Goal: Transaction & Acquisition: Purchase product/service

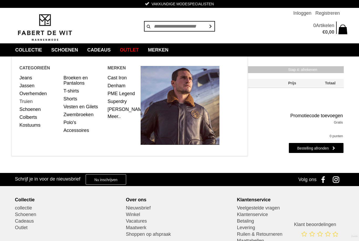
click at [29, 102] on link "Truien" at bounding box center [39, 101] width 40 height 8
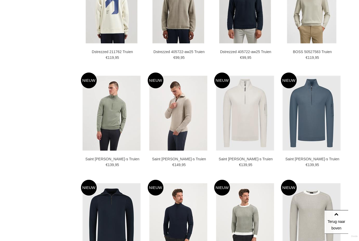
scroll to position [576, 0]
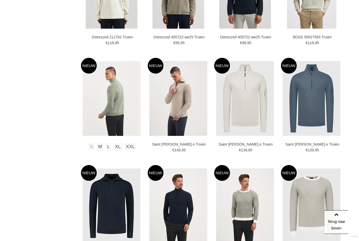
click at [108, 115] on img at bounding box center [112, 98] width 58 height 75
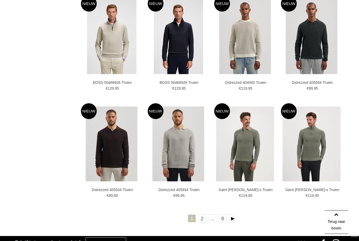
scroll to position [844, 0]
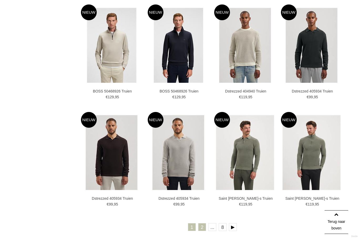
click at [201, 227] on link "2" at bounding box center [202, 227] width 8 height 8
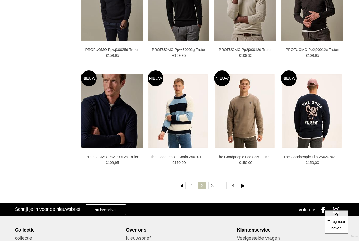
scroll to position [879, 0]
click at [245, 188] on link at bounding box center [243, 186] width 8 height 8
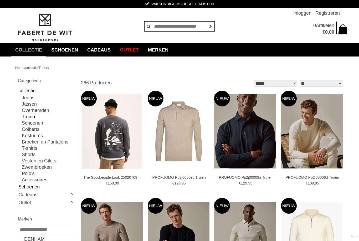
click at [40, 188] on link "Schoenen" at bounding box center [46, 187] width 56 height 8
type input "**"
type input "***"
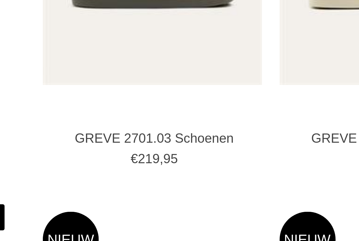
scroll to position [240, 0]
